Goal: Task Accomplishment & Management: Use online tool/utility

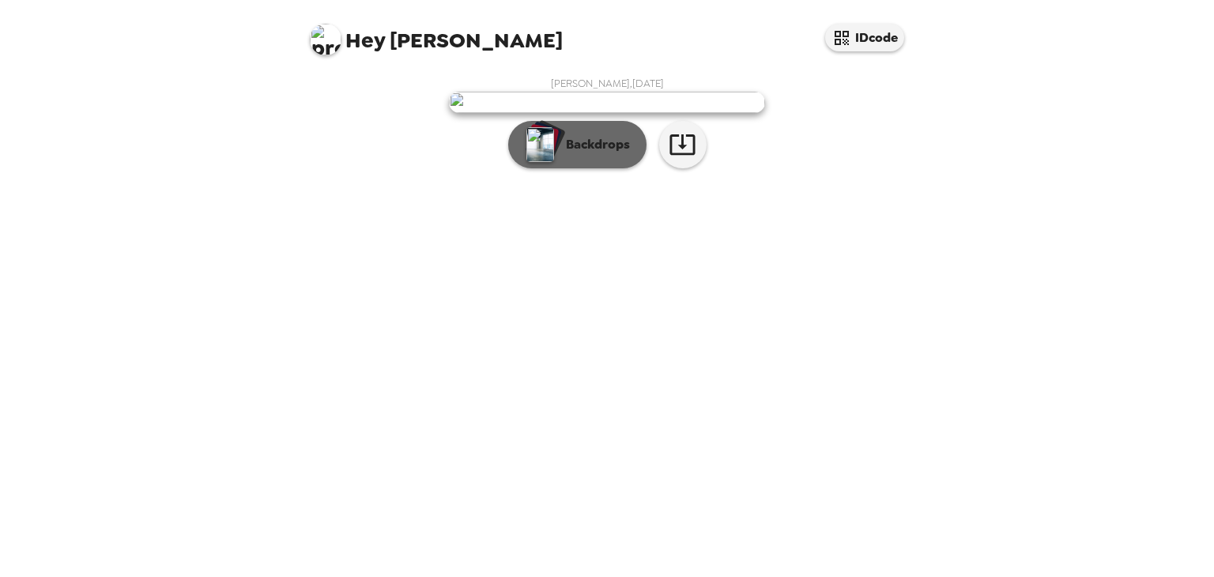
click at [576, 154] on p "Backdrops" at bounding box center [594, 144] width 72 height 19
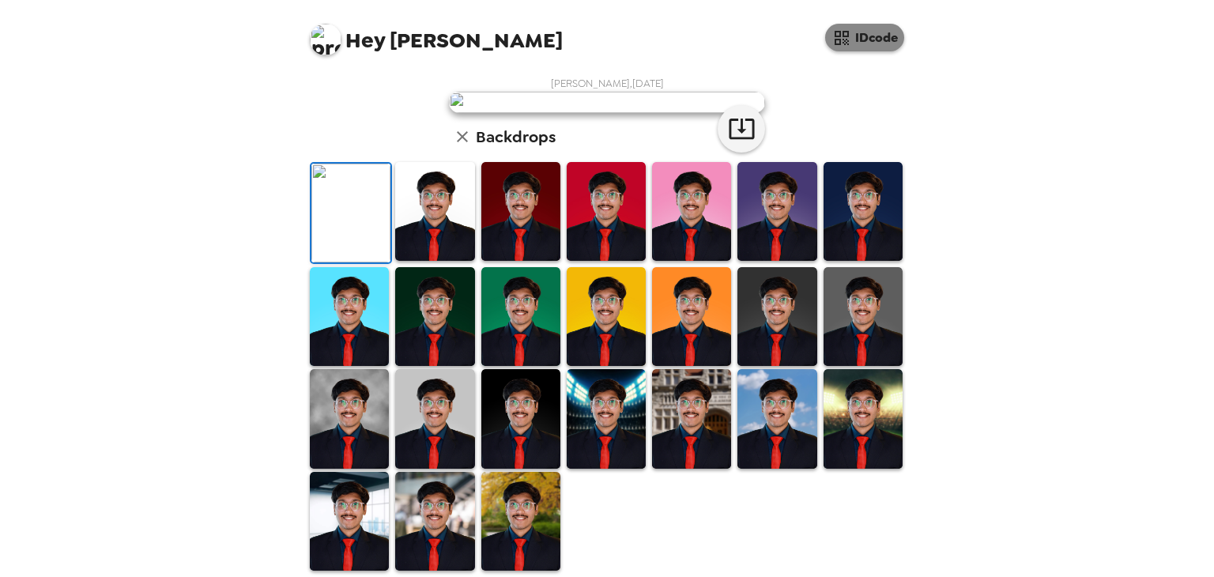
click at [844, 31] on icon "button" at bounding box center [842, 38] width 14 height 14
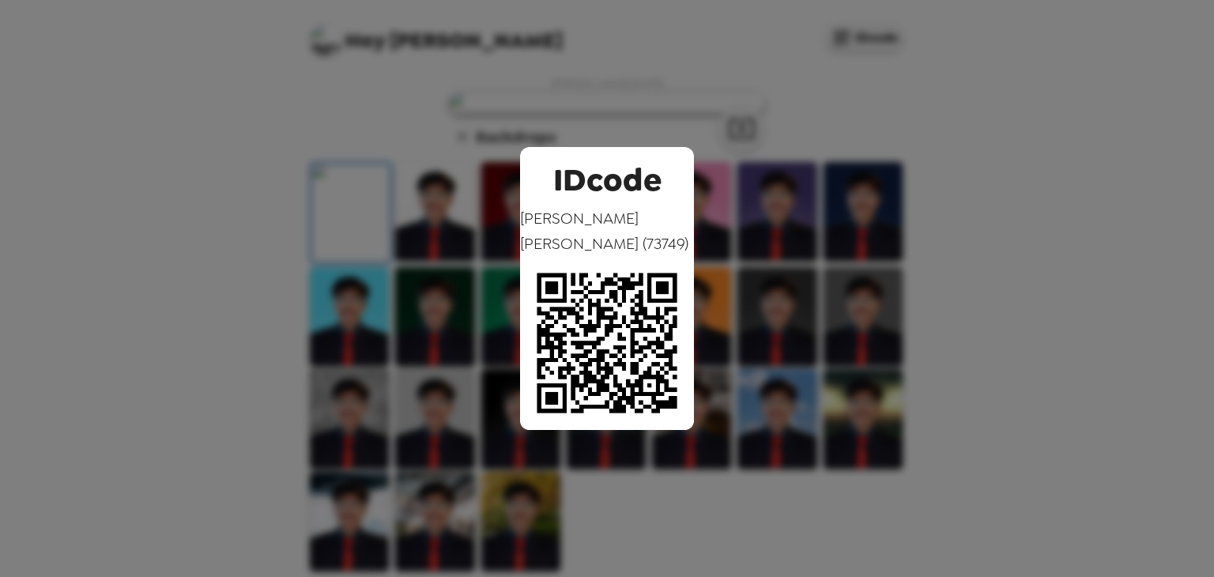
click at [821, 266] on div "IDcode Mihir Shah ( 73749 )" at bounding box center [607, 288] width 1214 height 577
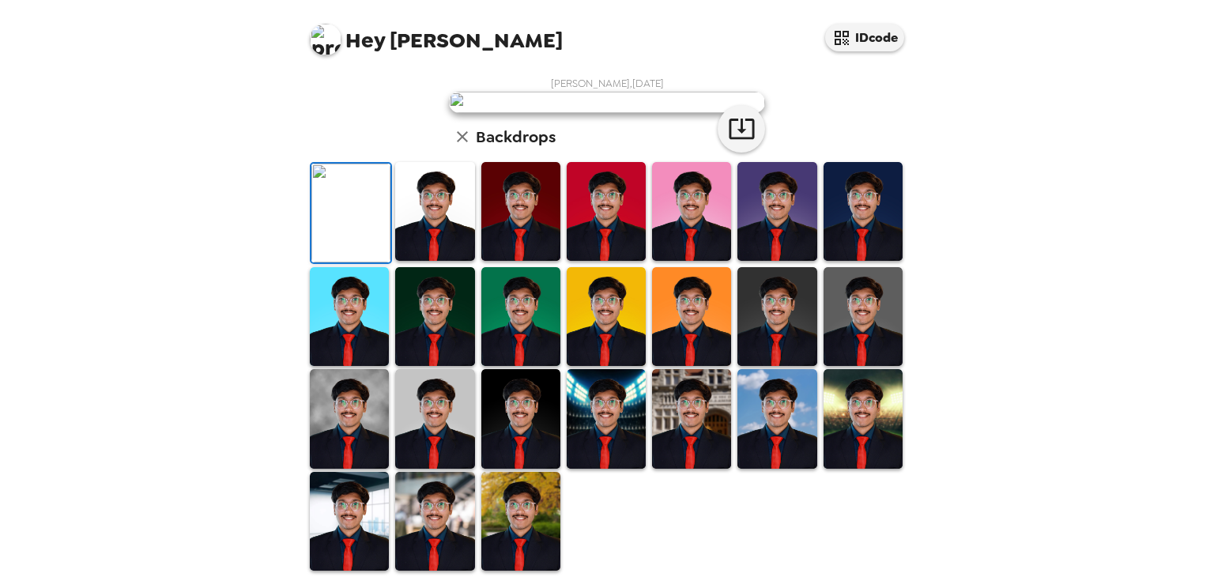
scroll to position [92, 0]
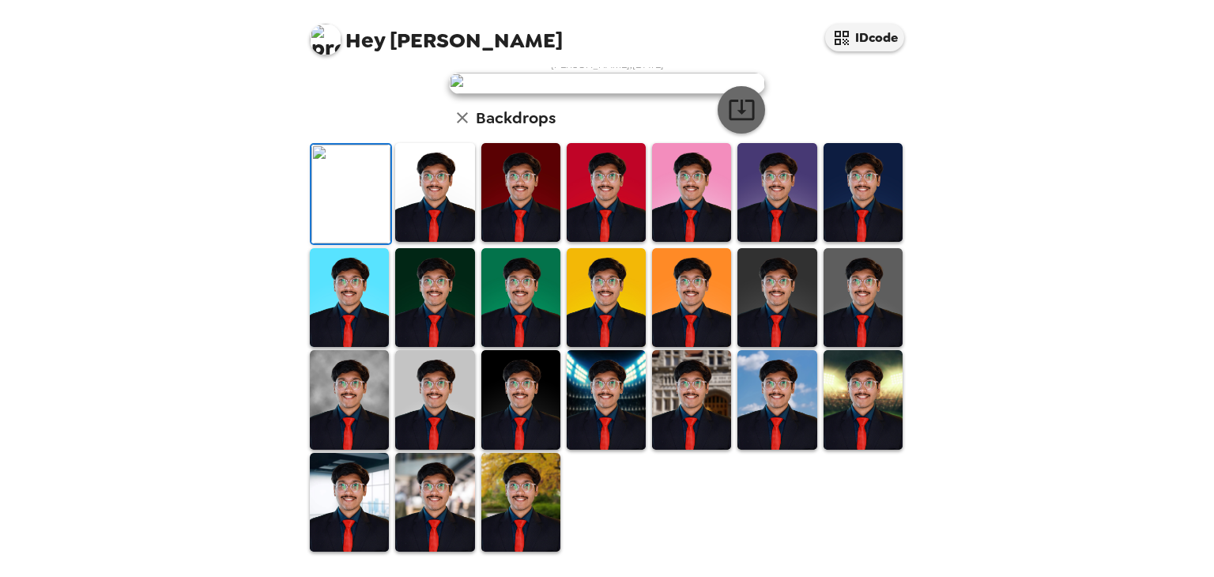
click at [737, 123] on icon "button" at bounding box center [742, 110] width 28 height 28
click at [531, 508] on img at bounding box center [520, 502] width 79 height 99
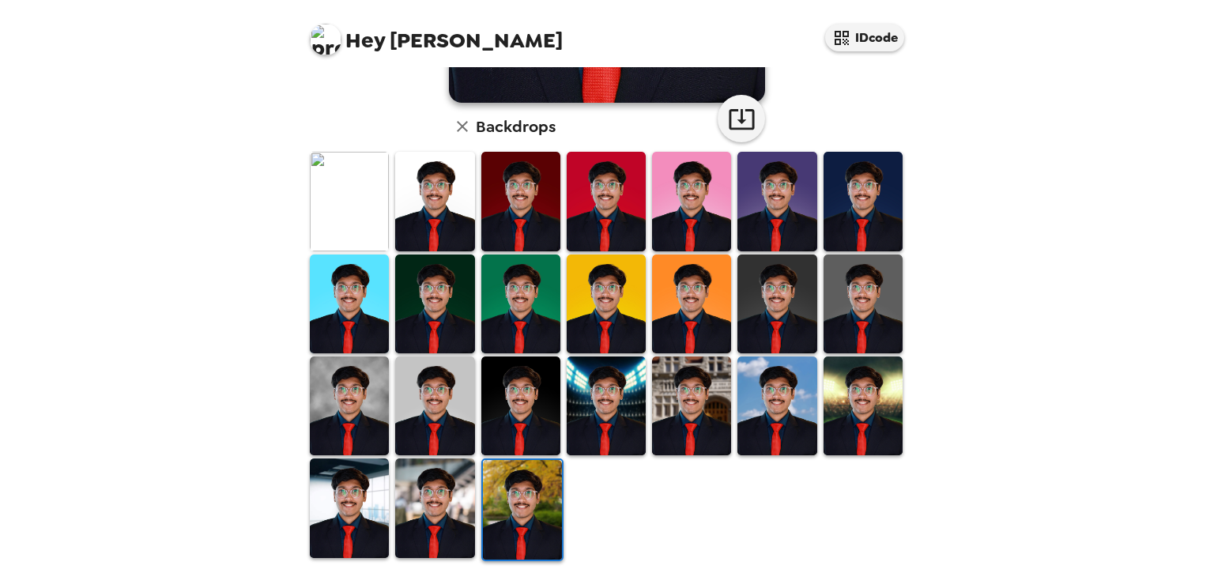
click at [497, 489] on img at bounding box center [522, 509] width 79 height 99
click at [570, 387] on img at bounding box center [606, 406] width 79 height 99
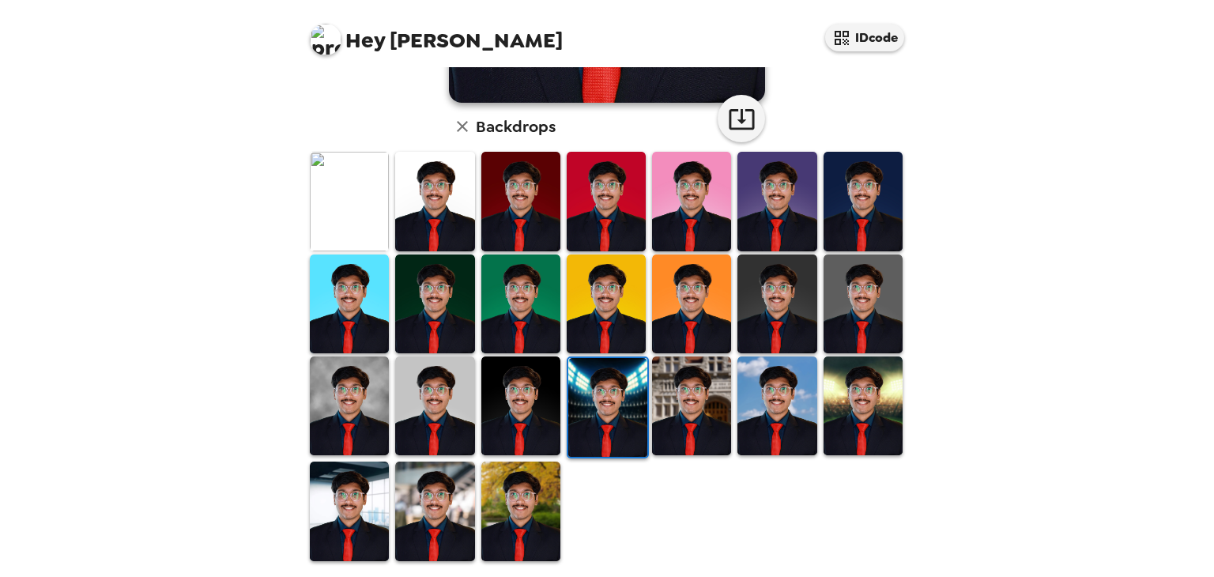
click at [689, 392] on img at bounding box center [691, 406] width 79 height 99
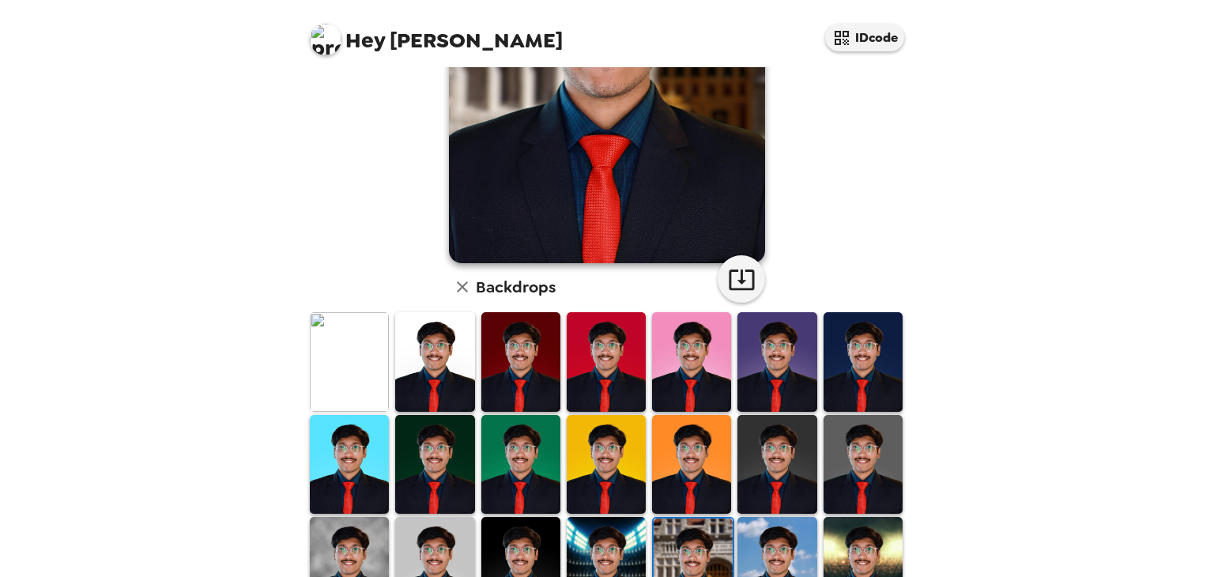
scroll to position [229, 0]
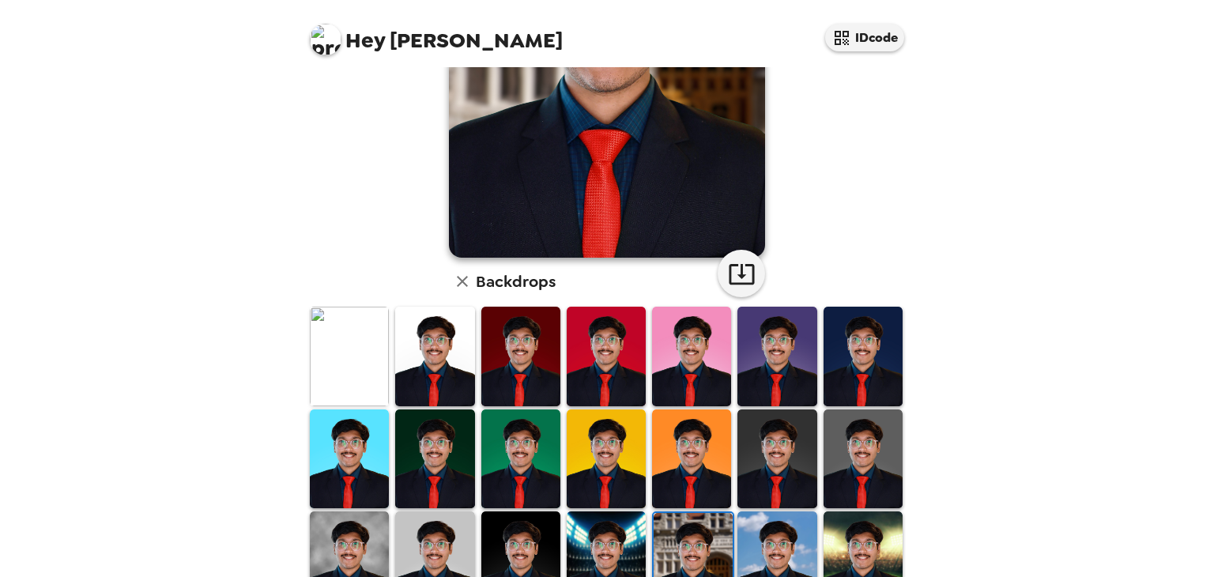
click at [496, 453] on img at bounding box center [520, 459] width 79 height 99
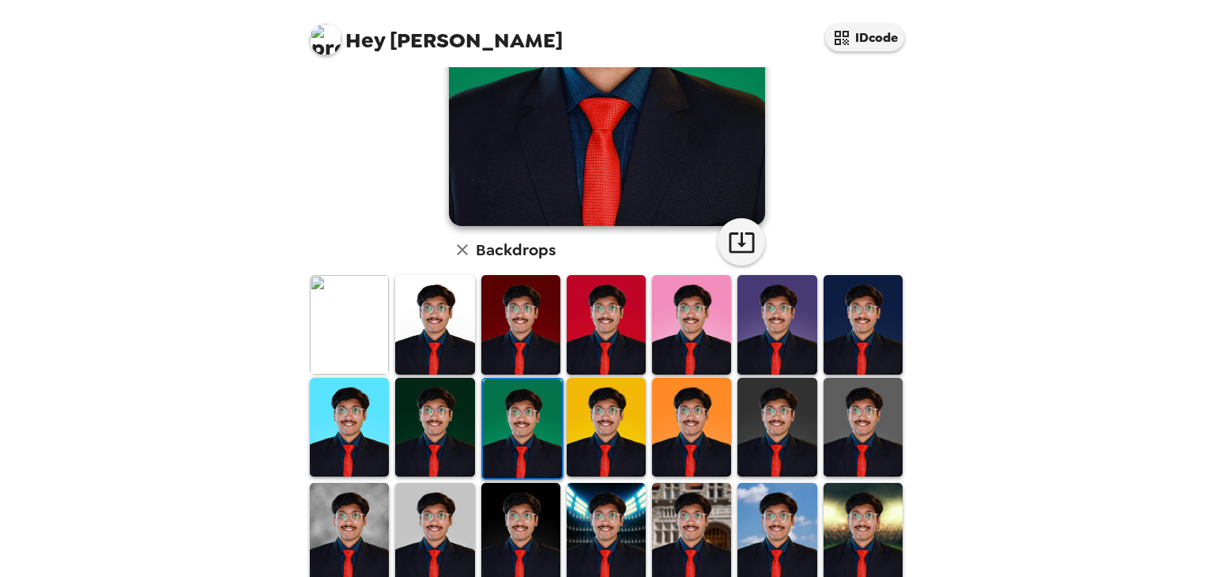
scroll to position [262, 0]
click at [349, 409] on img at bounding box center [349, 426] width 79 height 99
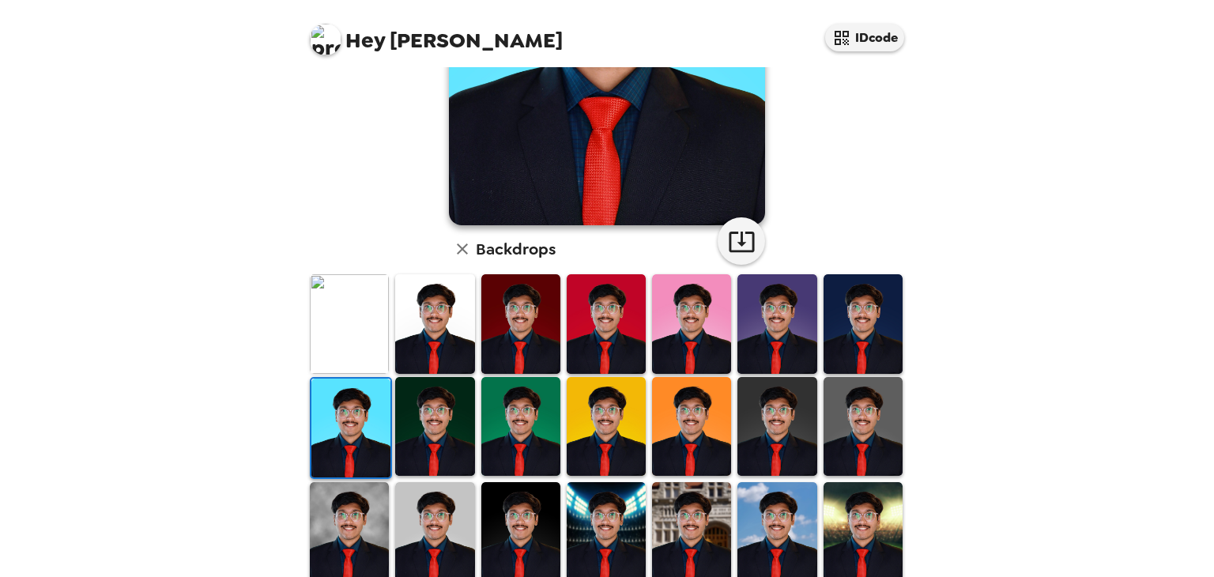
click at [446, 328] on img at bounding box center [434, 323] width 79 height 99
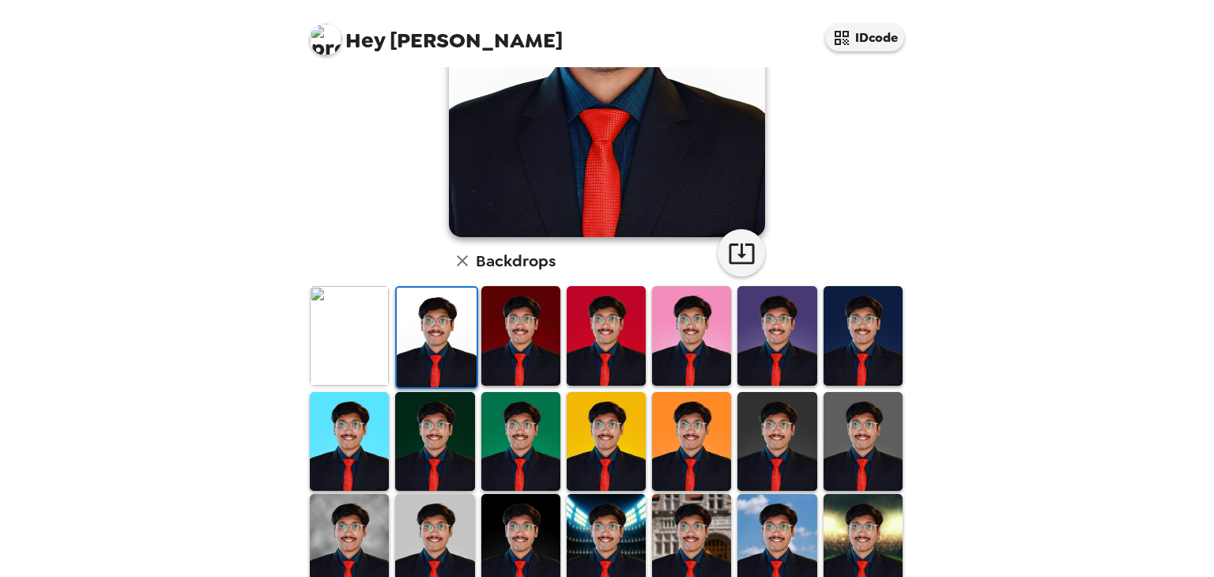
scroll to position [253, 0]
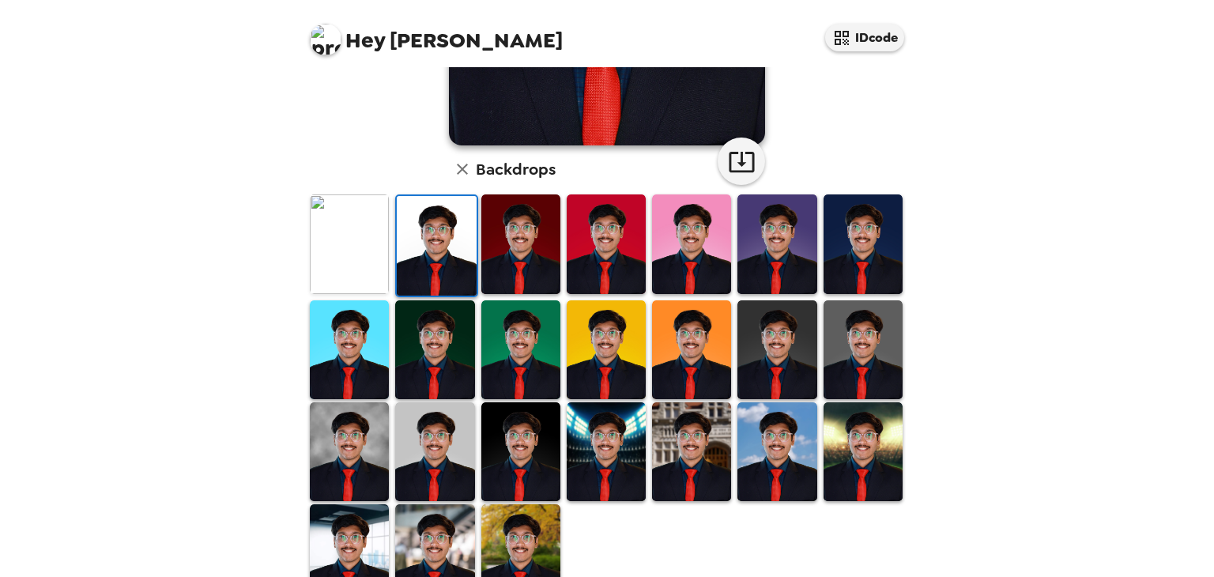
scroll to position [384, 0]
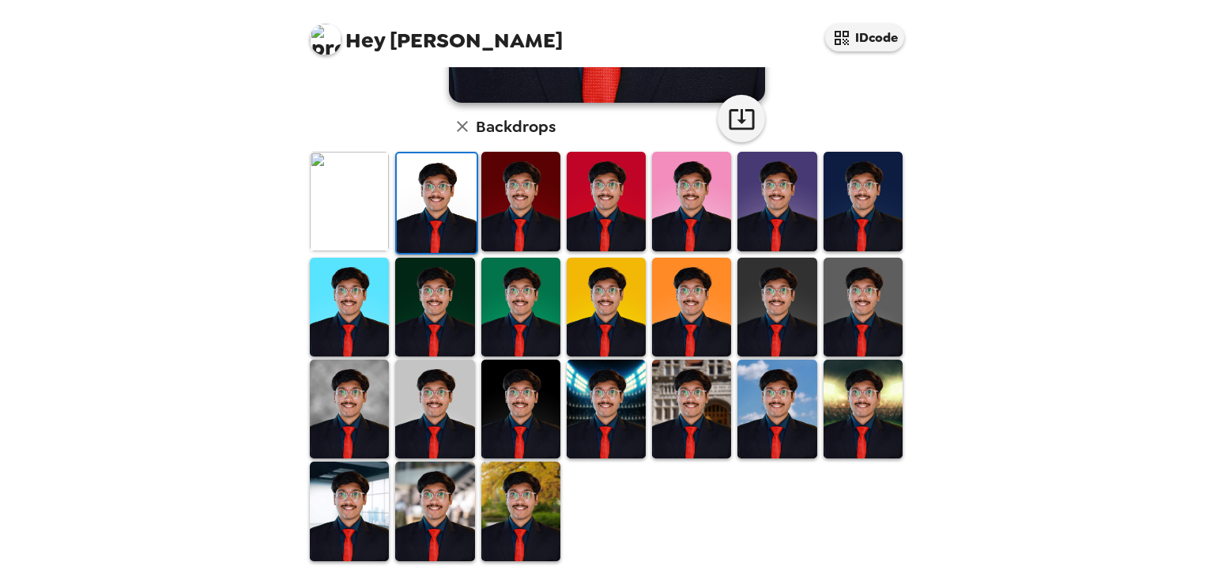
click at [611, 419] on img at bounding box center [606, 409] width 79 height 99
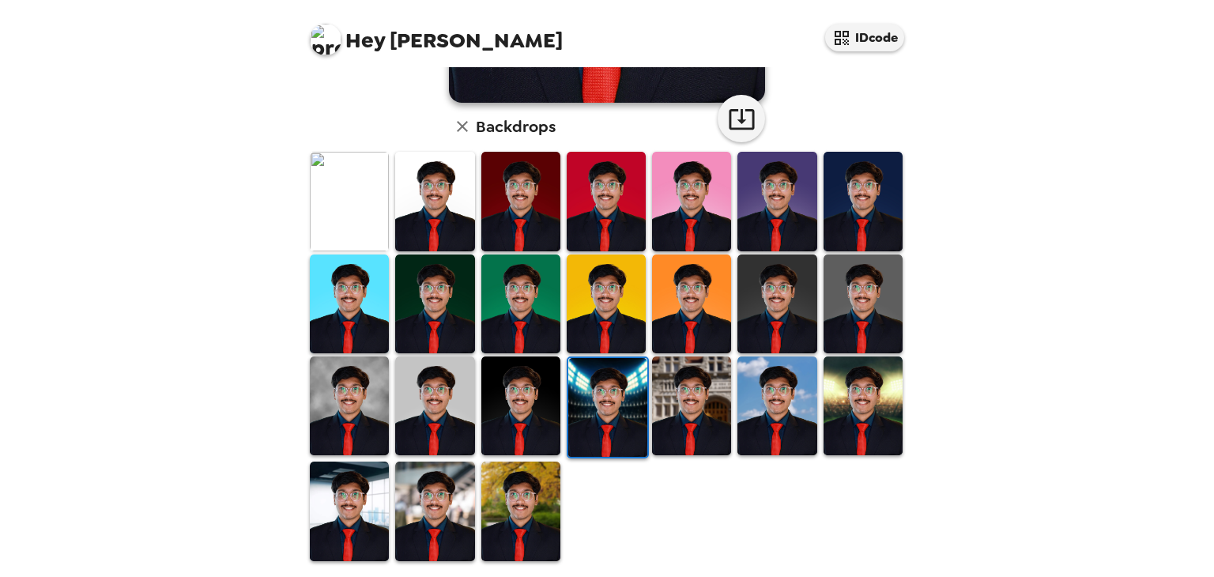
click at [710, 302] on img at bounding box center [691, 304] width 79 height 99
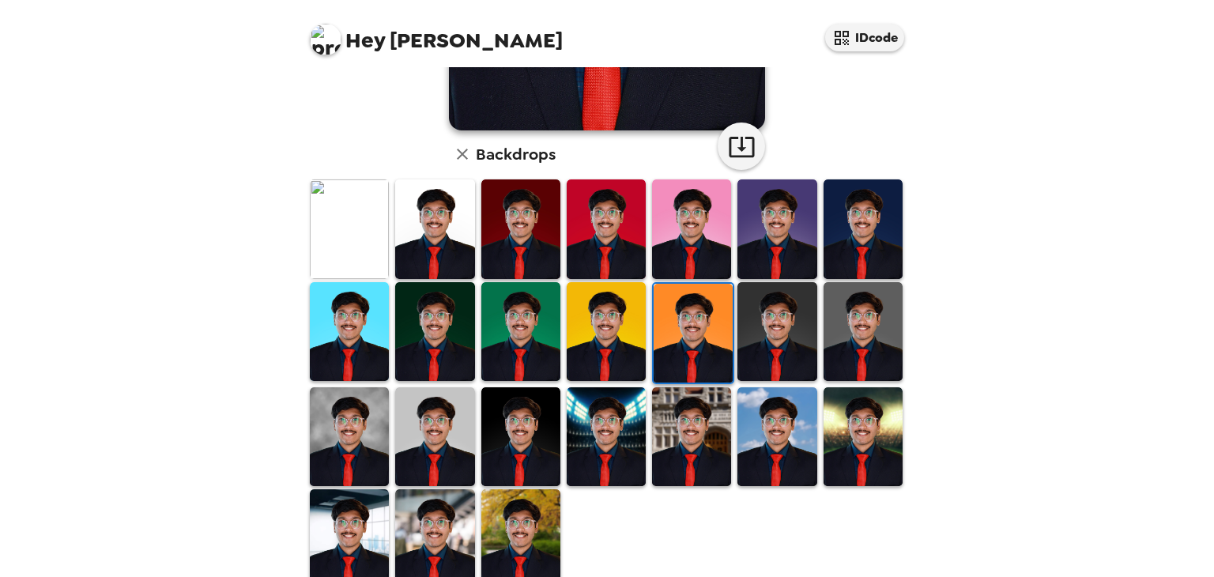
scroll to position [362, 0]
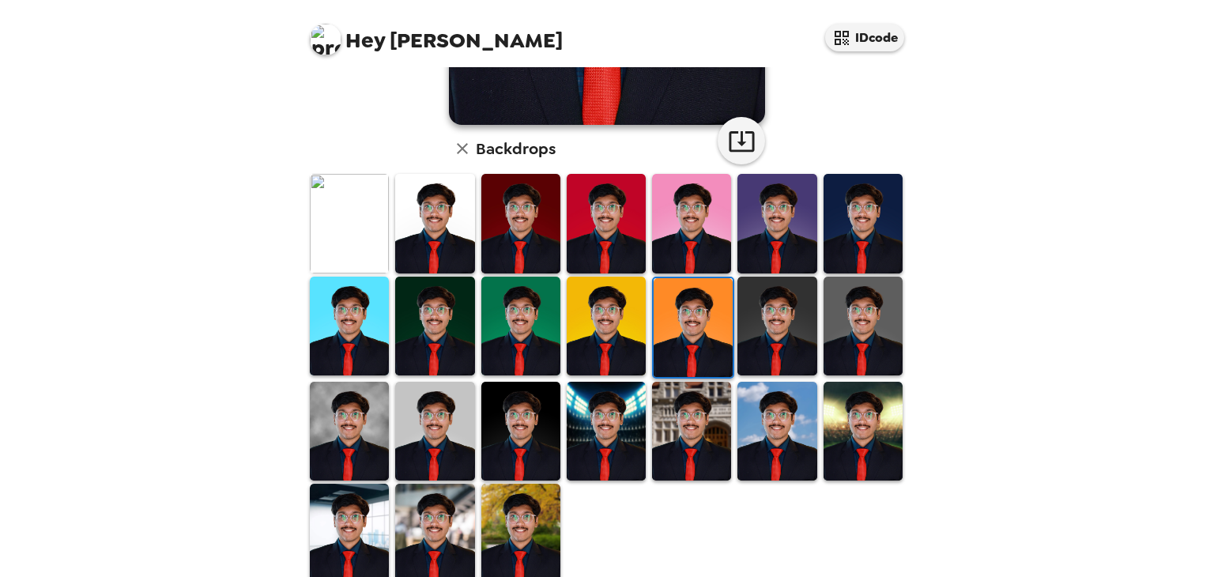
click at [443, 321] on img at bounding box center [434, 326] width 79 height 99
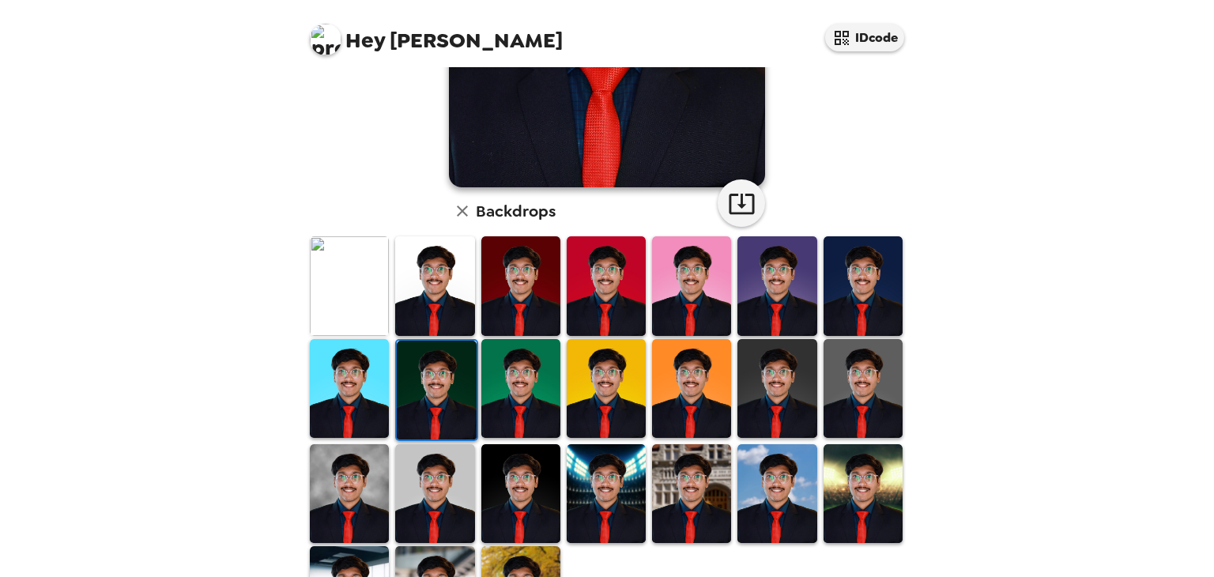
scroll to position [300, 0]
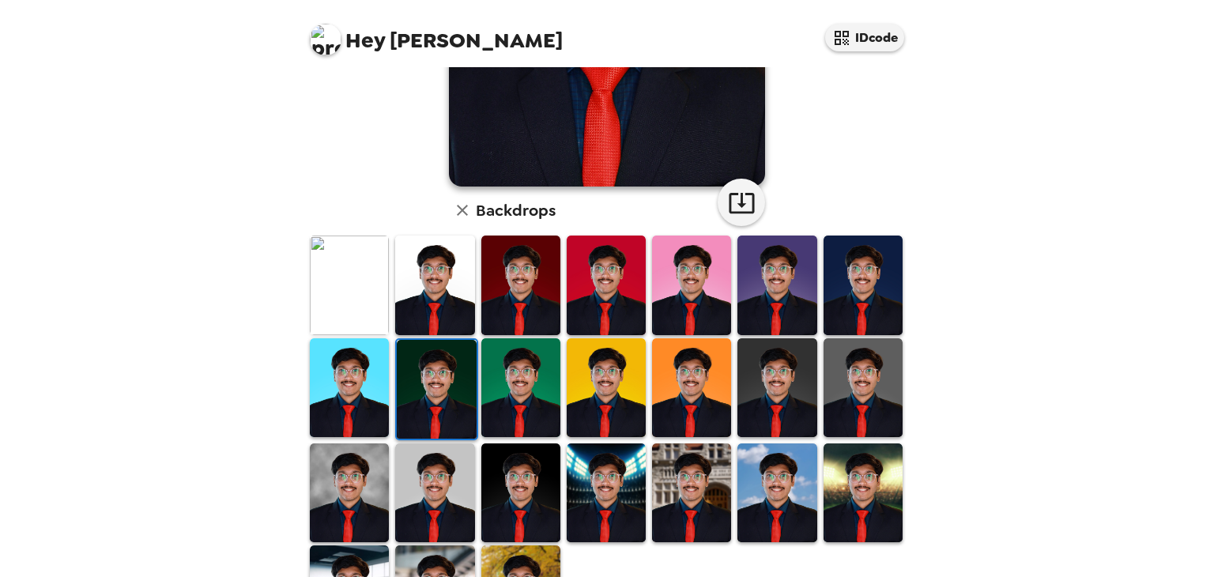
click at [775, 313] on img at bounding box center [777, 285] width 79 height 99
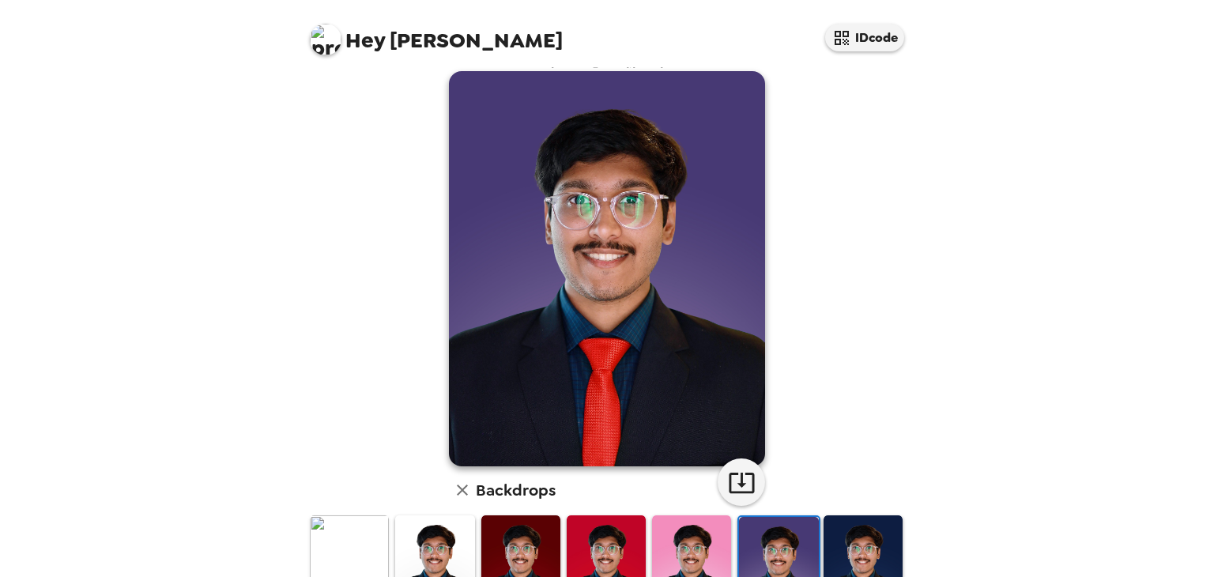
scroll to position [7, 0]
